Goal: Task Accomplishment & Management: Complete application form

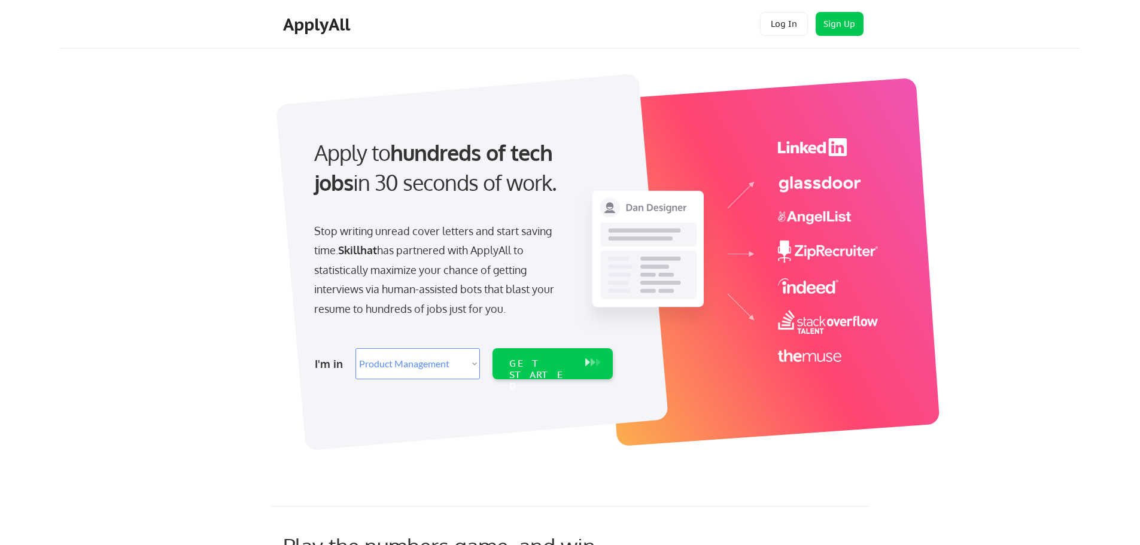
select select ""product""
click at [436, 367] on select "Select Role Web/Front-End Development Product Management UX/UI/Product Design P…" at bounding box center [417, 363] width 124 height 31
select select ""it_security""
click at [355, 348] on select "Select Role Web/Front-End Development Product Management UX/UI/Product Design P…" at bounding box center [417, 363] width 124 height 31
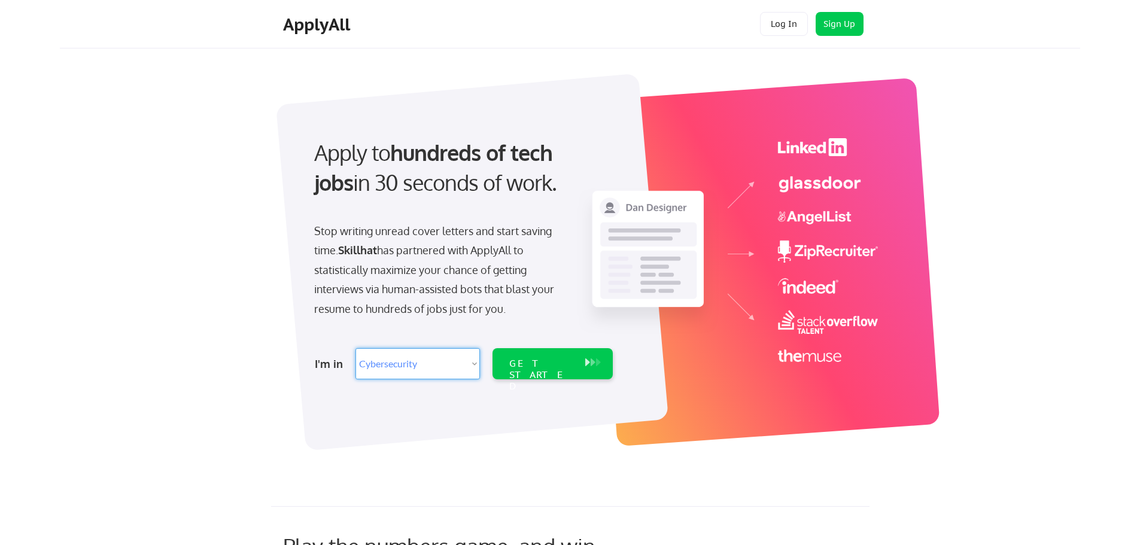
select select ""it_security""
click at [552, 363] on div "GET STARTED" at bounding box center [541, 375] width 64 height 35
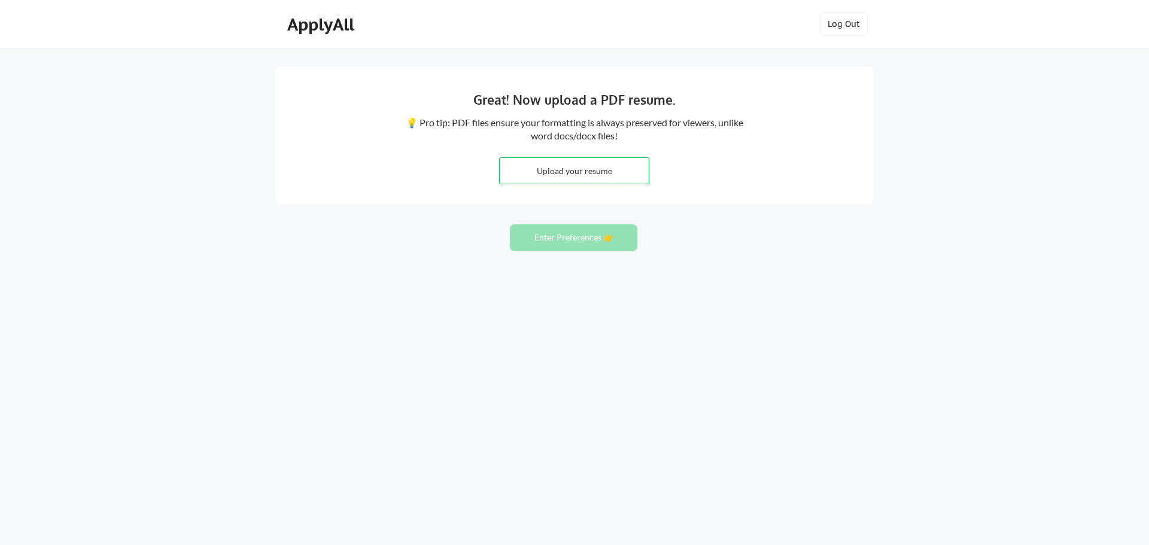
click at [589, 169] on input "file" at bounding box center [574, 171] width 149 height 26
type input "C:\fakepath\Harrison_Asamoah_Resume.pdf"
click at [571, 242] on button "Enter Preferences 👉" at bounding box center [573, 237] width 127 height 27
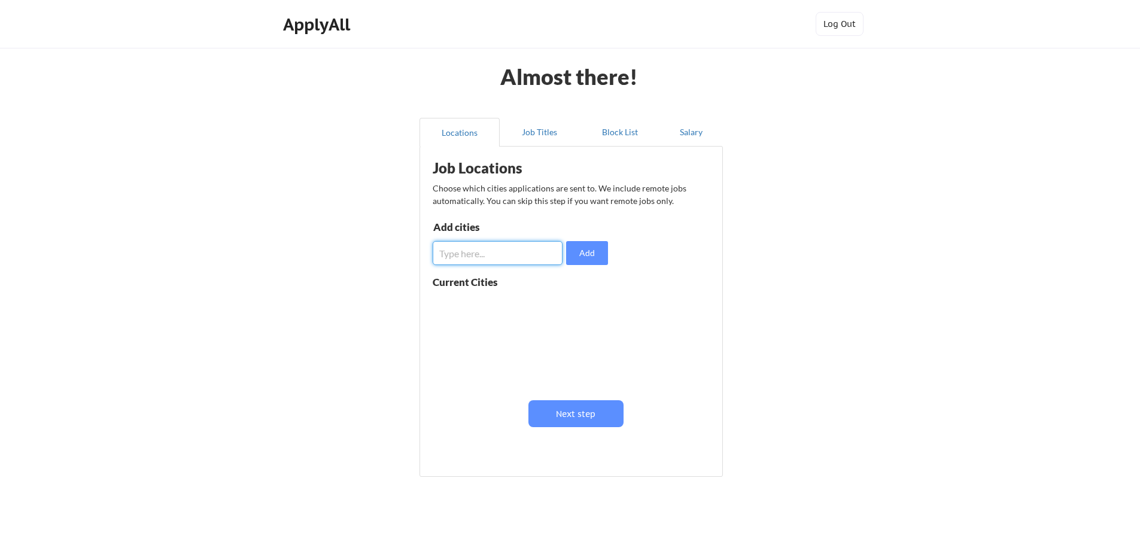
click at [498, 257] on input "input" at bounding box center [498, 253] width 130 height 24
type input "c"
type input "t"
type input "[GEOGRAPHIC_DATA]"
click at [595, 251] on button "Add" at bounding box center [587, 253] width 42 height 24
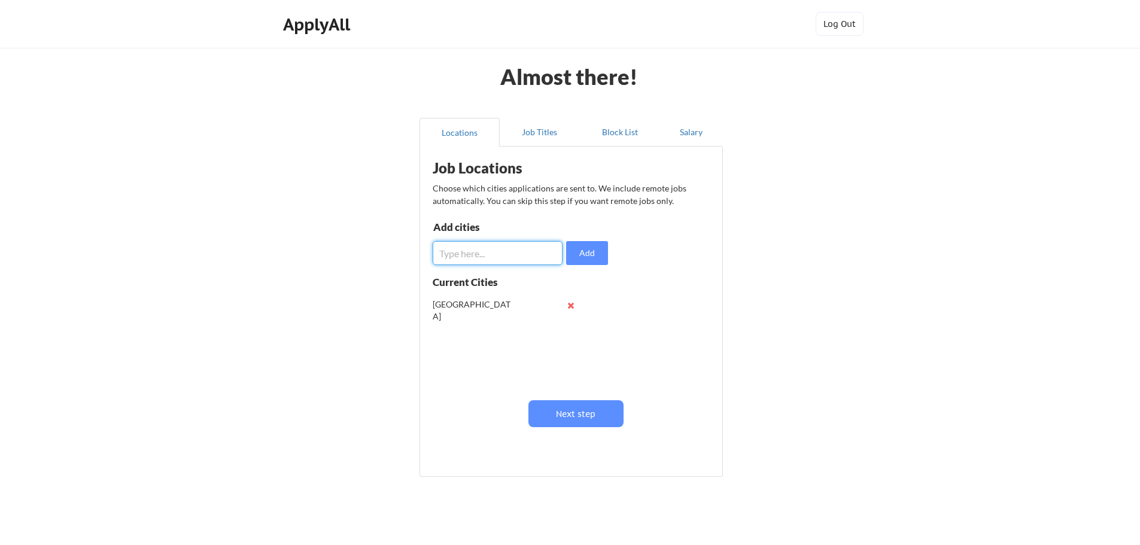
click at [486, 255] on input "input" at bounding box center [498, 253] width 130 height 24
click at [485, 255] on input "input" at bounding box center [498, 253] width 130 height 24
type input "Brampton"
click at [582, 254] on button "Add" at bounding box center [587, 253] width 42 height 24
click at [469, 256] on input "input" at bounding box center [498, 253] width 130 height 24
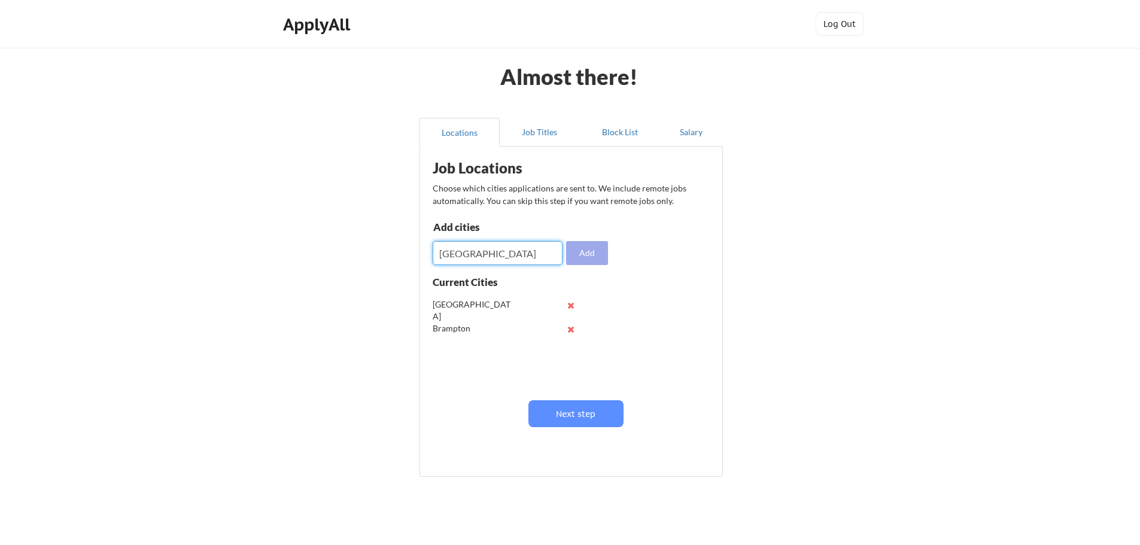
type input "Mississauga"
click at [583, 252] on button "Add" at bounding box center [587, 253] width 42 height 24
click at [487, 257] on input "input" at bounding box center [498, 253] width 130 height 24
type input "Calgary"
click at [585, 253] on button "Add" at bounding box center [587, 253] width 42 height 24
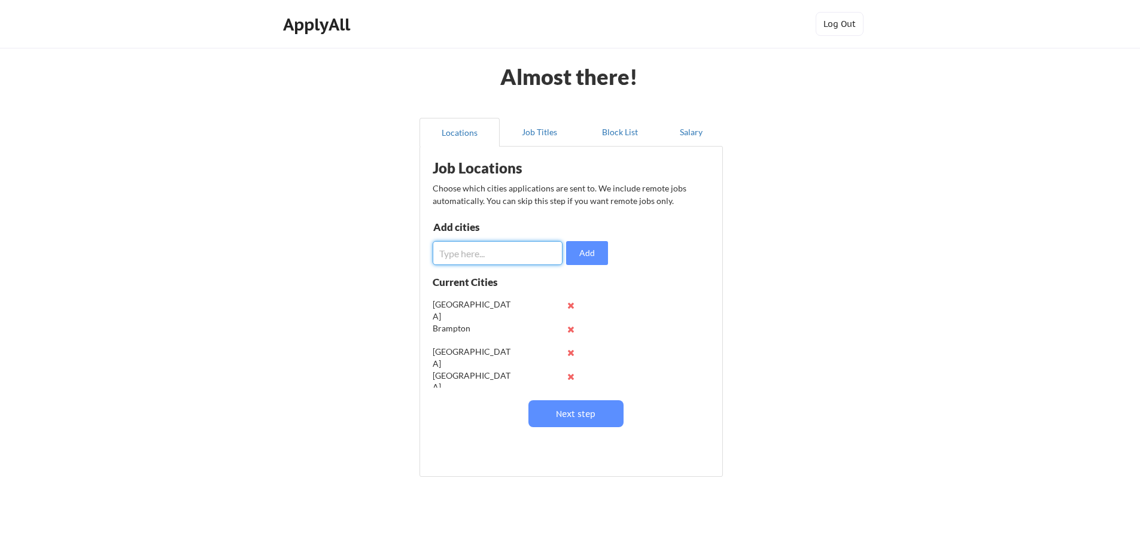
click at [490, 251] on input "input" at bounding box center [498, 253] width 130 height 24
click at [588, 411] on button "Next step" at bounding box center [575, 413] width 95 height 27
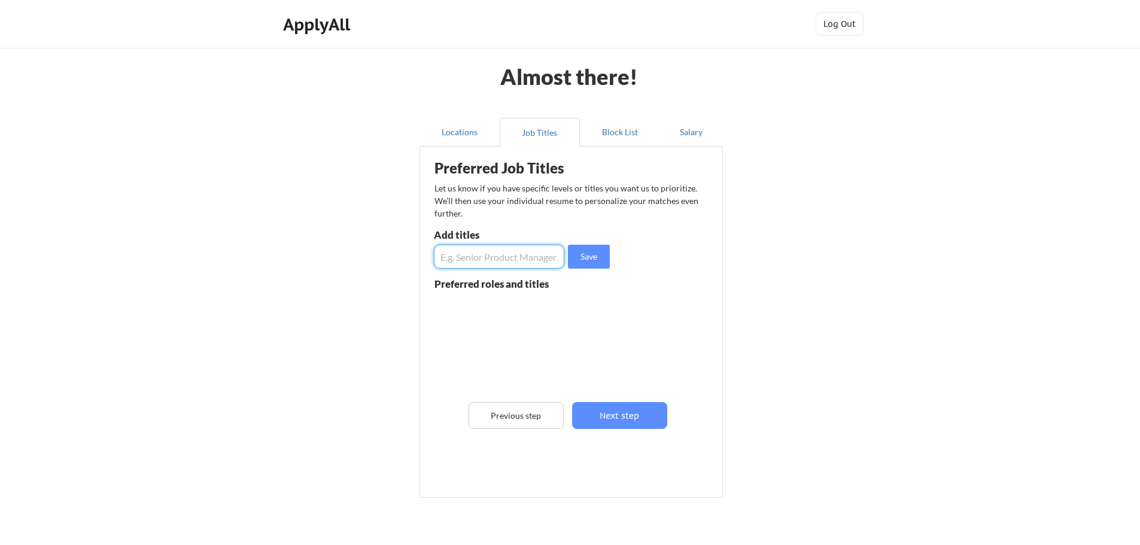
click at [509, 258] on input "input" at bounding box center [499, 257] width 130 height 24
type input "Compliance Analyst"
click at [579, 259] on button "Save" at bounding box center [589, 257] width 42 height 24
click at [509, 257] on input "input" at bounding box center [499, 257] width 130 height 24
click at [500, 259] on input "input" at bounding box center [499, 257] width 130 height 24
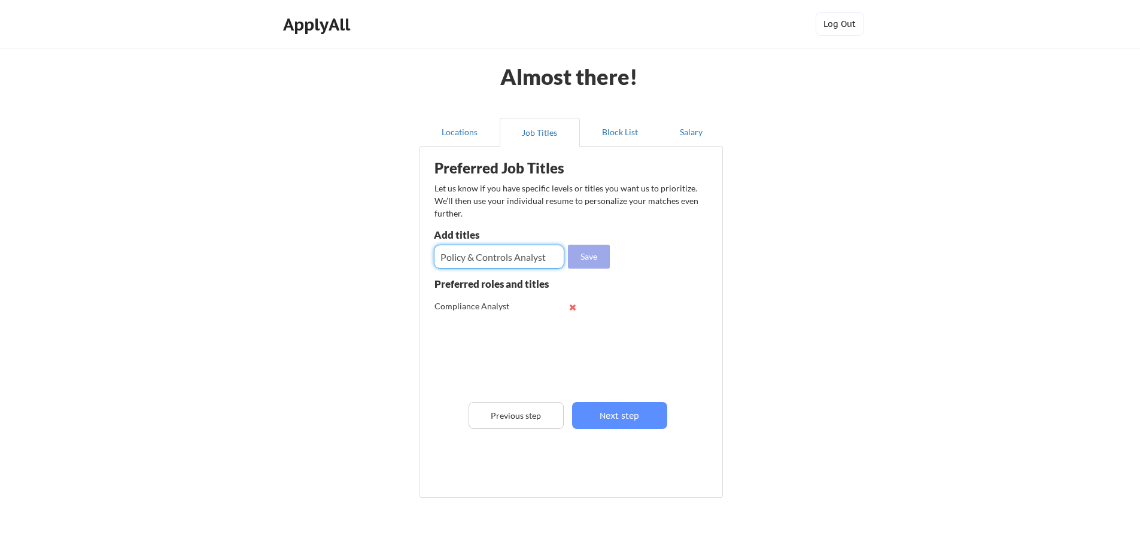
type input "Policy & Controls Analyst"
click at [593, 252] on button "Save" at bounding box center [589, 257] width 42 height 24
click at [464, 263] on input "input" at bounding box center [499, 257] width 130 height 24
type input "Third-party compliance analyst"
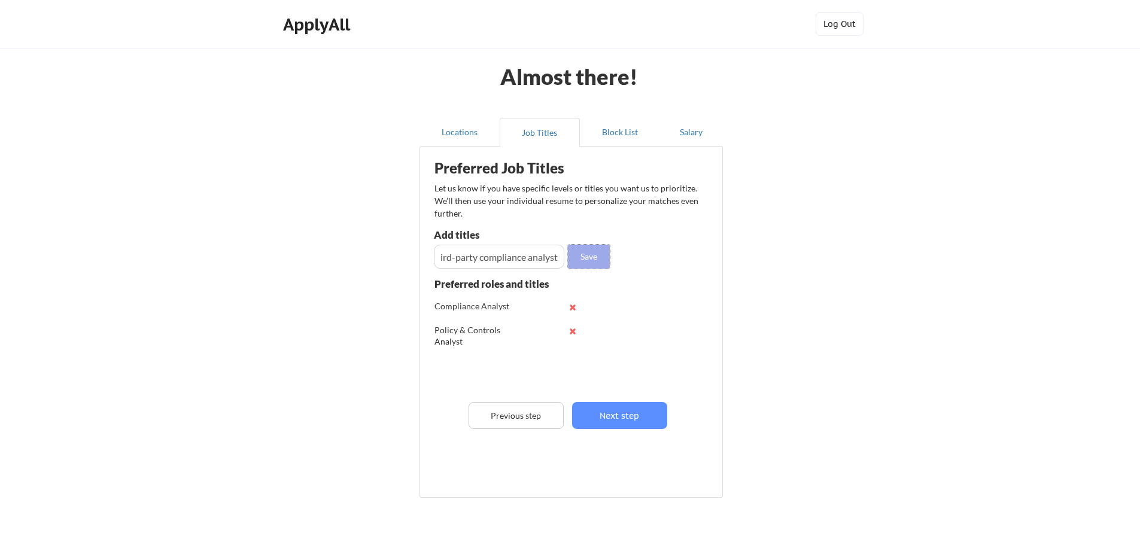
scroll to position [0, 0]
click at [591, 259] on button "Save" at bounding box center [589, 257] width 42 height 24
click at [487, 252] on input "input" at bounding box center [499, 257] width 130 height 24
click at [484, 260] on input "input" at bounding box center [499, 257] width 130 height 24
type input "Security and Compliance Analyst"
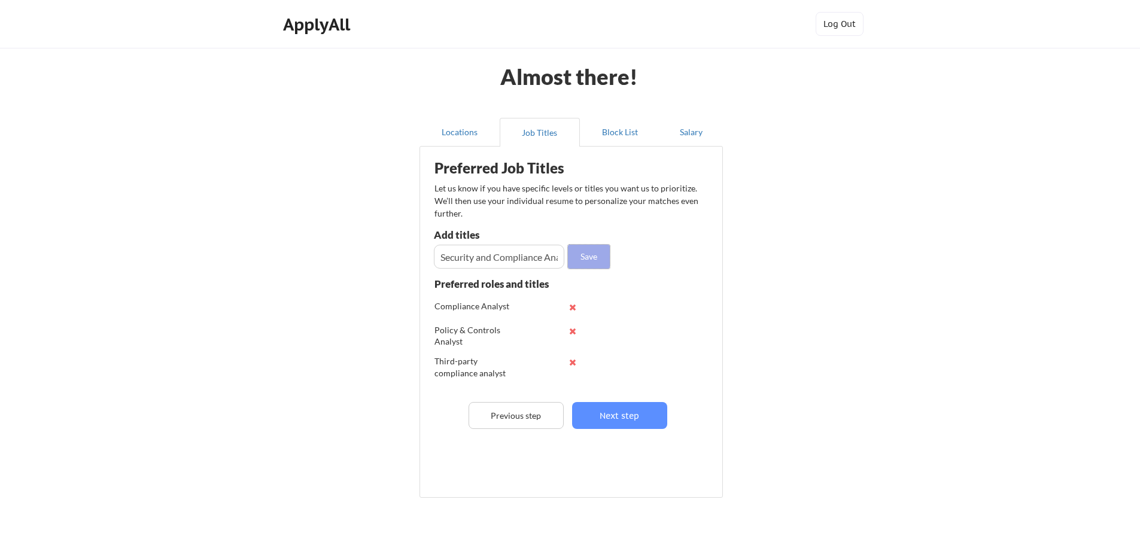
click at [588, 250] on button "Save" at bounding box center [589, 257] width 42 height 24
click at [630, 418] on button "Next step" at bounding box center [619, 415] width 95 height 27
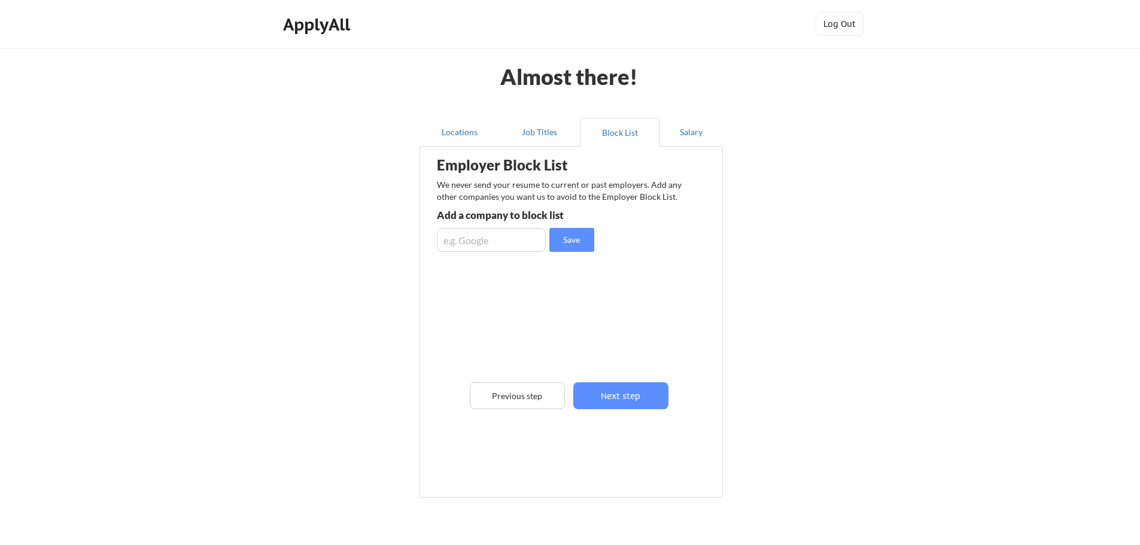
click at [491, 241] on input "input" at bounding box center [491, 240] width 109 height 24
click at [464, 241] on input "input" at bounding box center [491, 240] width 109 height 24
type input "BVGlazing Systems"
click at [564, 239] on button "Save" at bounding box center [571, 240] width 45 height 24
click at [493, 248] on input "input" at bounding box center [491, 240] width 109 height 24
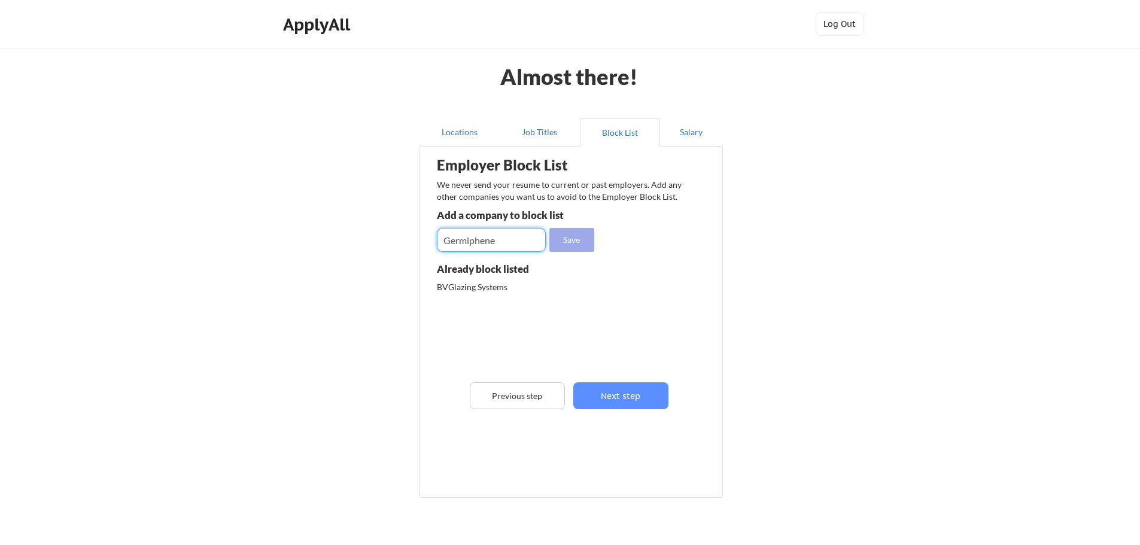
type input "Germiphene"
click at [564, 242] on button "Save" at bounding box center [571, 240] width 45 height 24
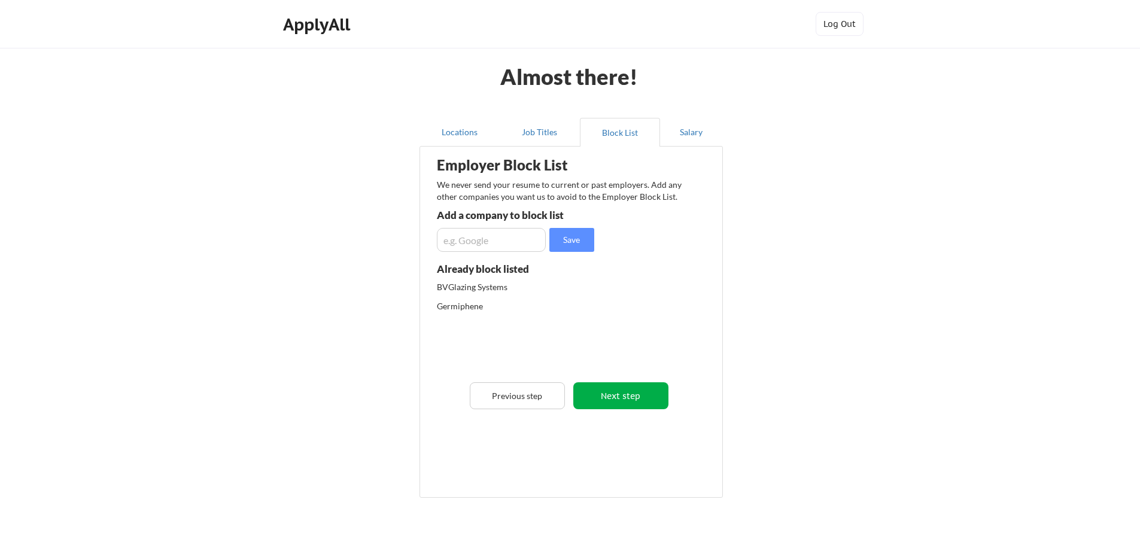
click at [619, 398] on button "Next step" at bounding box center [620, 395] width 95 height 27
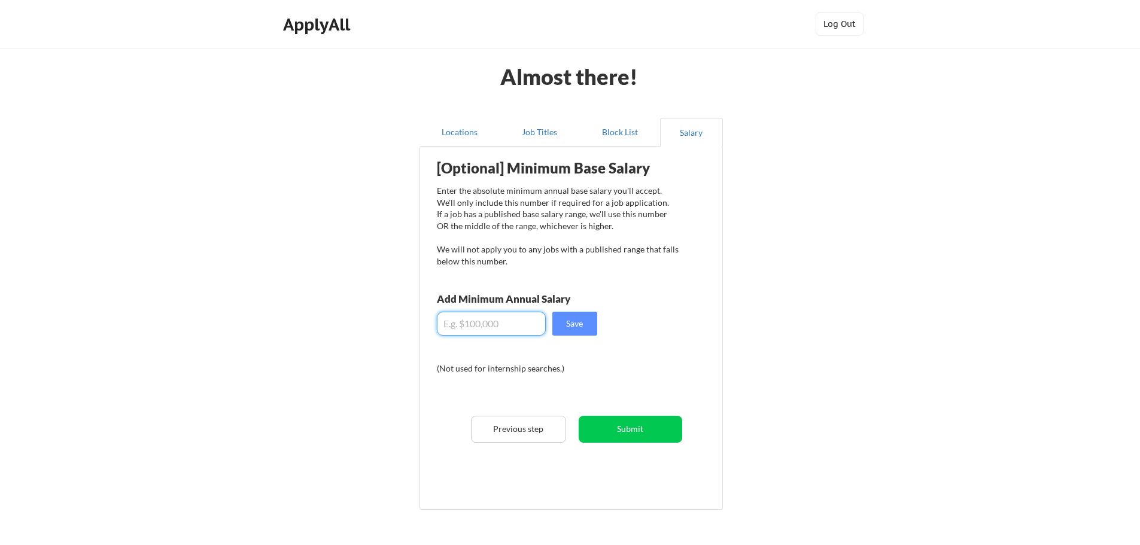
click at [505, 323] on input "input" at bounding box center [491, 324] width 109 height 24
type input "$0"
drag, startPoint x: 478, startPoint y: 325, endPoint x: 439, endPoint y: 326, distance: 38.9
click at [439, 326] on input "input" at bounding box center [491, 324] width 109 height 24
type input "$80,000"
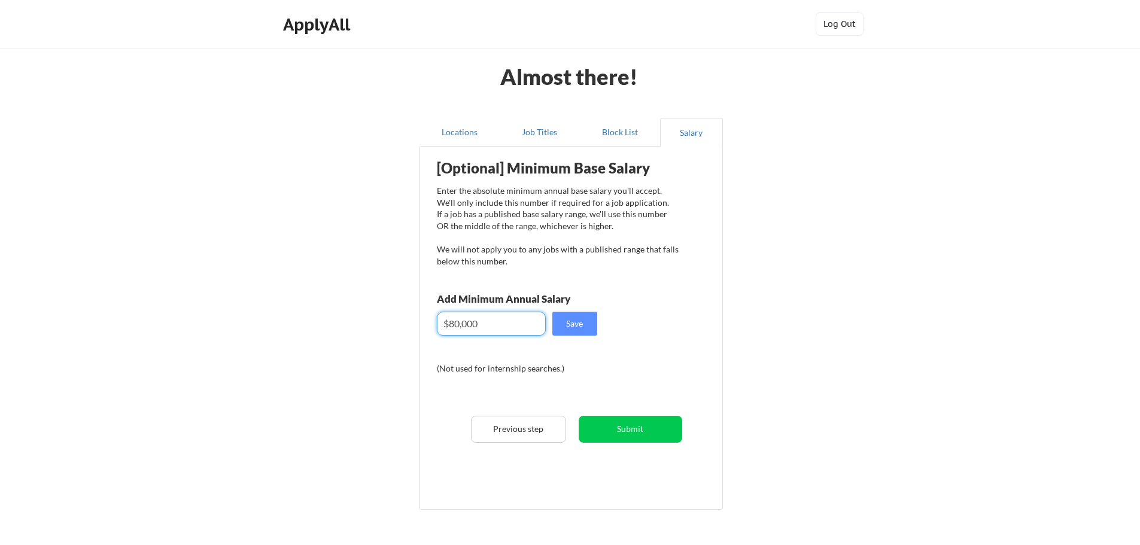
click at [634, 369] on div "[Optional] Minimum Base Salary Enter the absolute minimum annual base salary yo…" at bounding box center [573, 324] width 295 height 342
click at [582, 325] on button "Save" at bounding box center [574, 324] width 45 height 24
click at [639, 427] on button "Submit" at bounding box center [631, 429] width 104 height 27
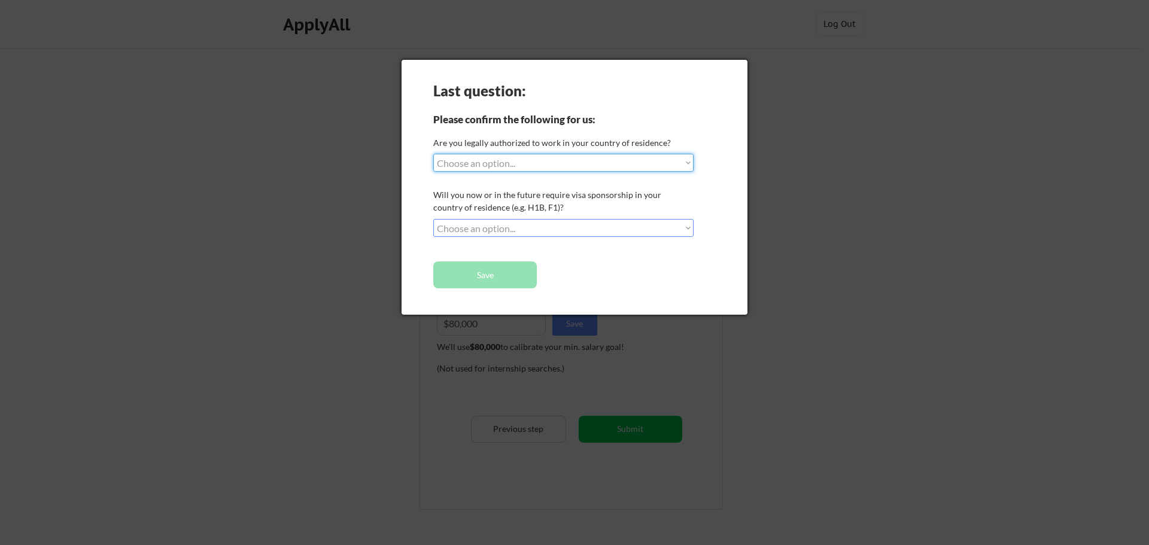
click at [688, 166] on select "Choose an option... Yes, I am a US Citizen Yes, I am a Canadian Citizen Yes, I …" at bounding box center [563, 163] width 260 height 18
select select ""yes__i_am_a_canadian_citizen""
click at [433, 154] on select "Choose an option... Yes, I am a US Citizen Yes, I am a Canadian Citizen Yes, I …" at bounding box center [563, 163] width 260 height 18
click at [642, 230] on select "Choose an option... No, I will not need sponsorship Yes, I will need sponsorship" at bounding box center [563, 228] width 260 height 18
select select ""no__i_will_not_need_sponsorship""
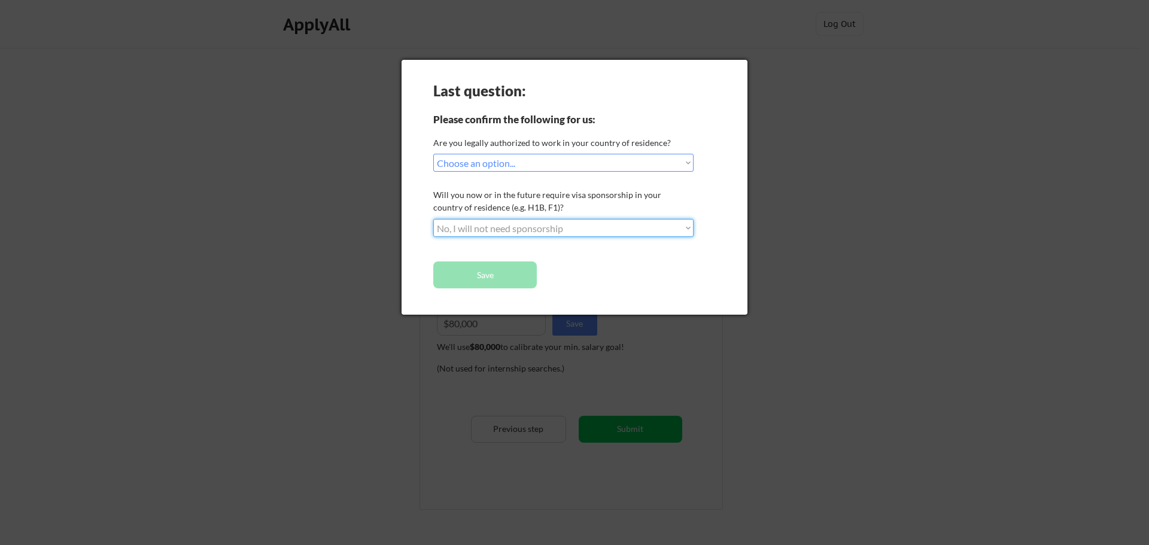
click at [433, 219] on select "Choose an option... No, I will not need sponsorship Yes, I will need sponsorship" at bounding box center [563, 228] width 260 height 18
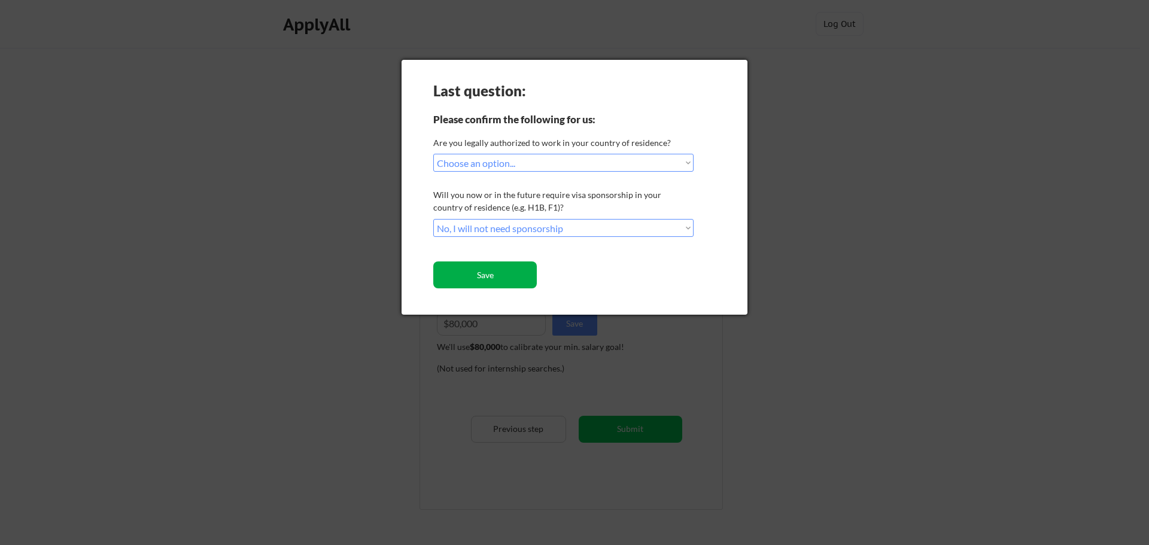
click at [502, 277] on button "Save" at bounding box center [485, 275] width 104 height 27
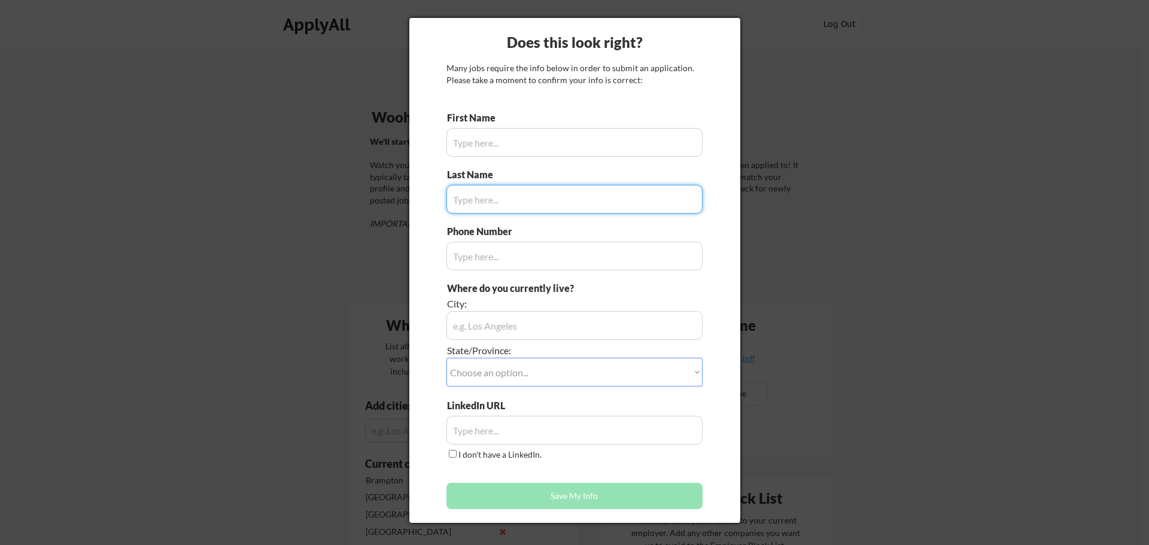
click at [466, 140] on input "input" at bounding box center [574, 142] width 256 height 29
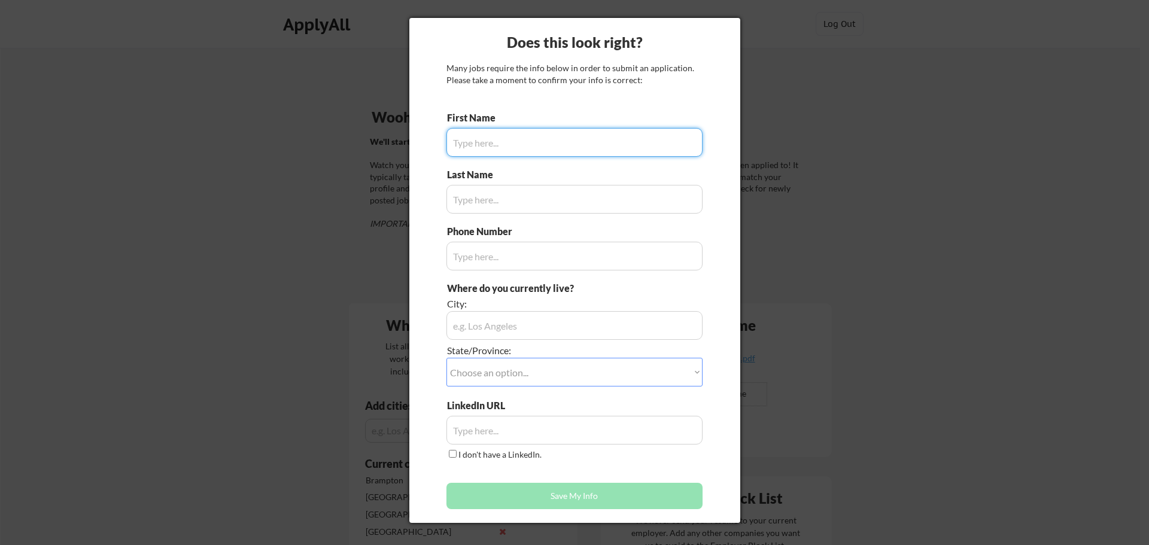
type input "Asamoah"
type input "403.472.0085"
type input "Brampton, Ontario, L6R 0J2"
type input "Harrison"
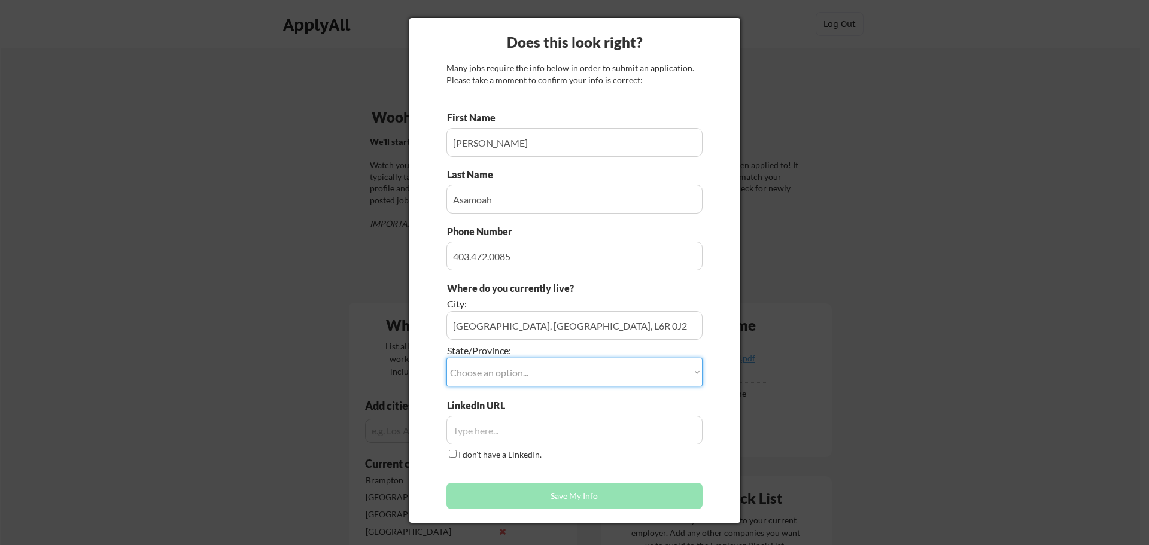
click at [593, 369] on select "Choose an option... Other/Not Applicable Alabama Alaska Alberta Arizona Arkansa…" at bounding box center [574, 372] width 256 height 29
select select ""Ontario""
click at [446, 358] on select "Choose an option... Other/Not Applicable Alabama Alaska Alberta Arizona Arkansa…" at bounding box center [574, 372] width 256 height 29
click at [426, 402] on div "Does this look right? Many jobs require the info below in order to submit an ap…" at bounding box center [574, 270] width 331 height 505
click at [509, 427] on input "input" at bounding box center [574, 430] width 256 height 29
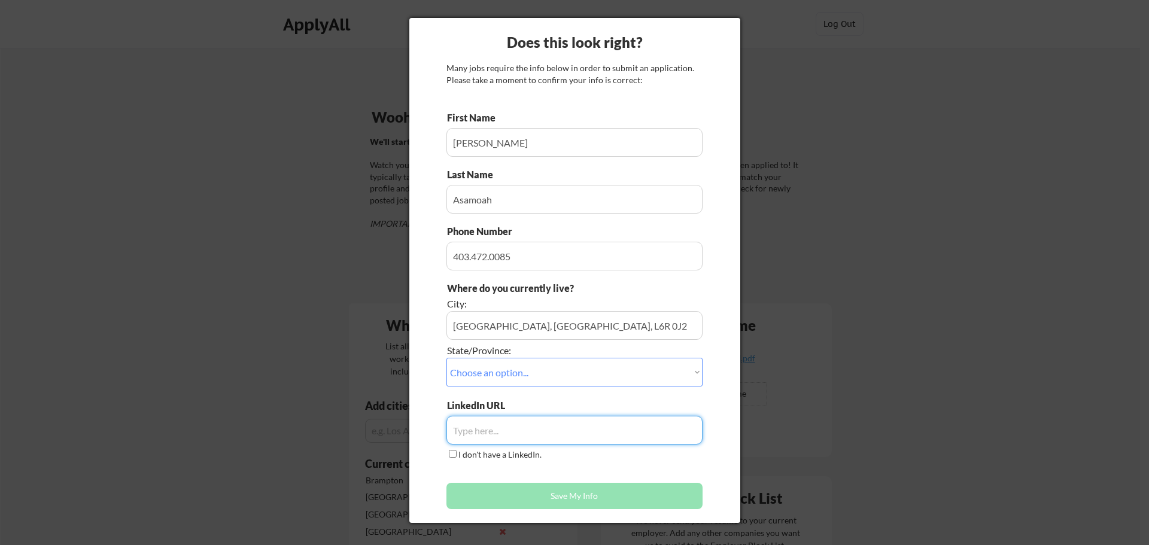
click at [516, 439] on input "input" at bounding box center [574, 430] width 256 height 29
paste input "www.linkedin.com/in/harrison-asamoah-20bb37377"
type input "www.linkedin.com/in/harrison-asamoah-20bb37377"
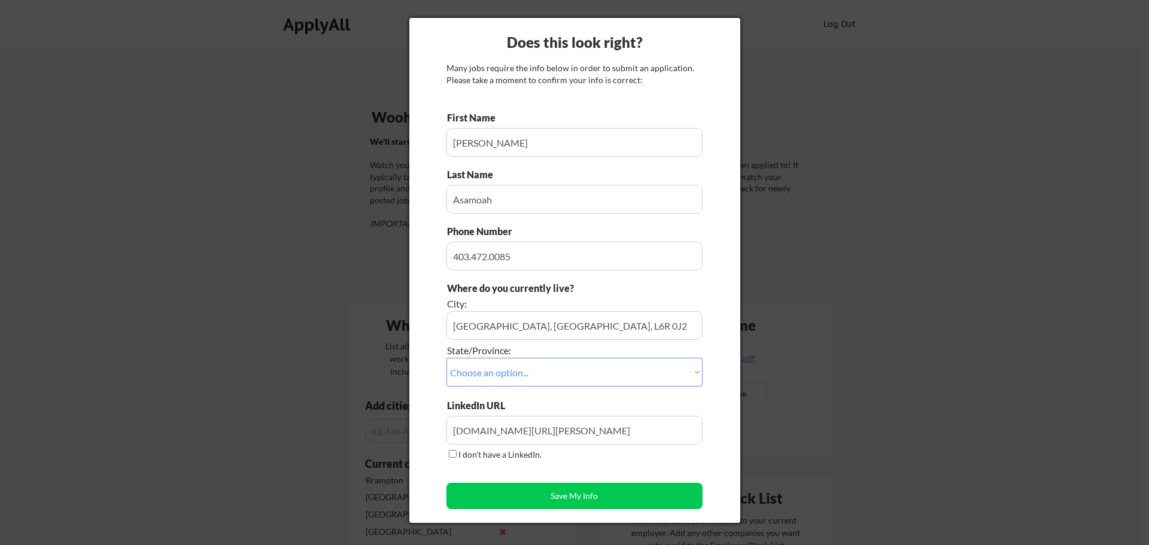
click at [431, 460] on div "Does this look right? Many jobs require the info below in order to submit an ap…" at bounding box center [574, 270] width 331 height 505
click at [490, 332] on input "input" at bounding box center [574, 325] width 256 height 29
click at [573, 326] on input "input" at bounding box center [574, 325] width 256 height 29
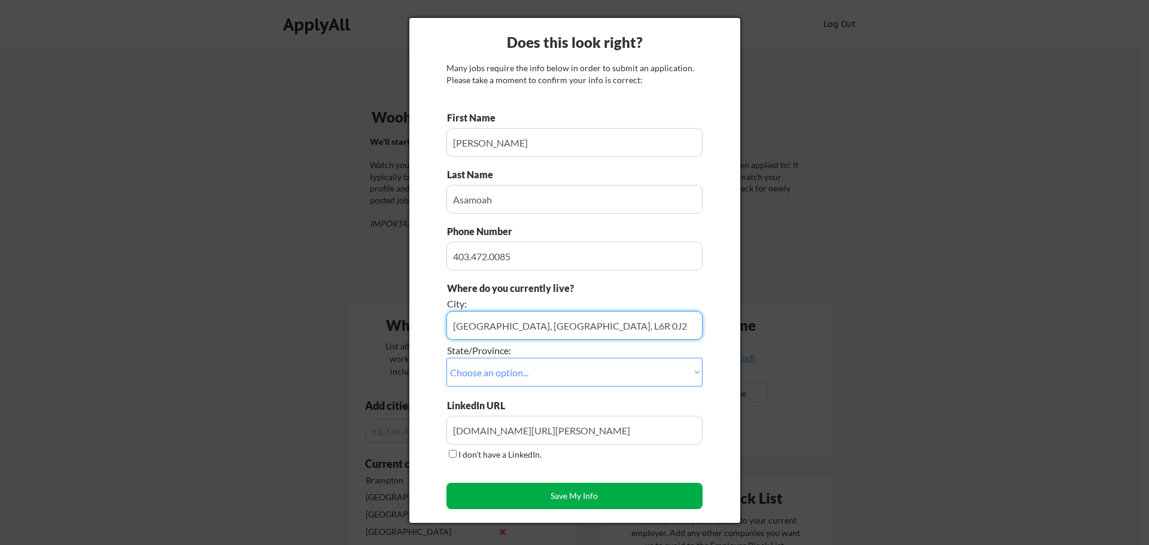
click at [594, 502] on button "Save My Info" at bounding box center [574, 496] width 256 height 26
type input "Brampton, Ontario, L6R 0J2, Ontario"
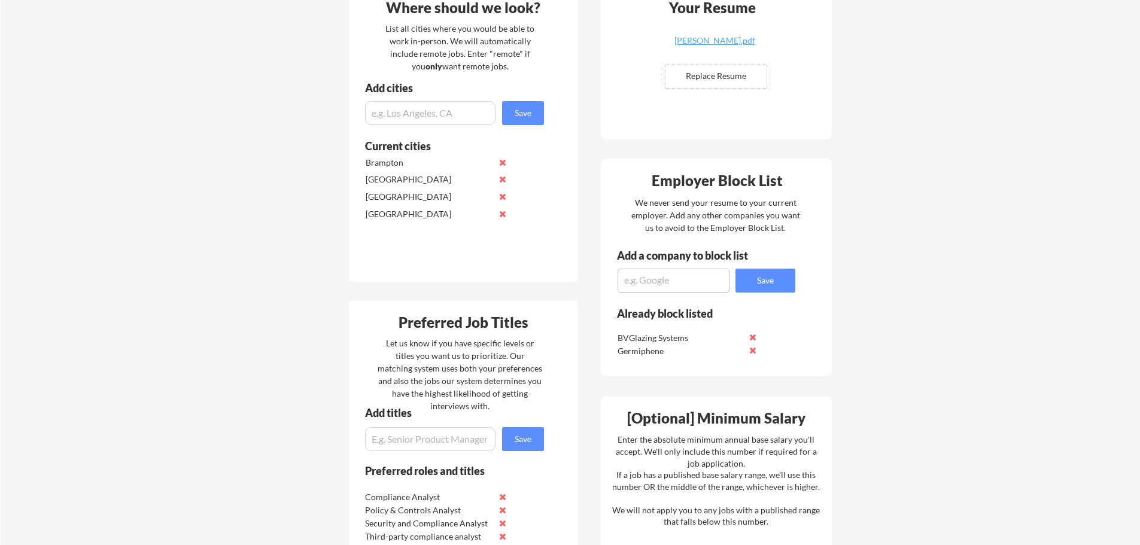
scroll to position [278, 0]
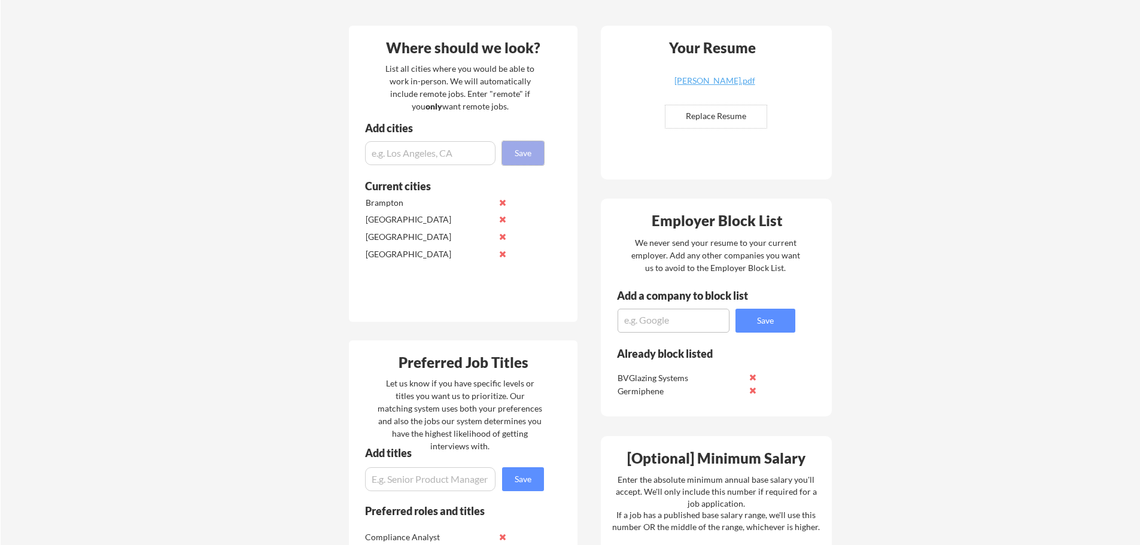
click at [532, 158] on button "Save" at bounding box center [523, 153] width 42 height 24
click at [241, 252] on div "Your Dashboard Woohoo! You're ready to be applied! 🙌 We'll start applying you t…" at bounding box center [570, 361] width 1139 height 1182
